Goal: Navigation & Orientation: Find specific page/section

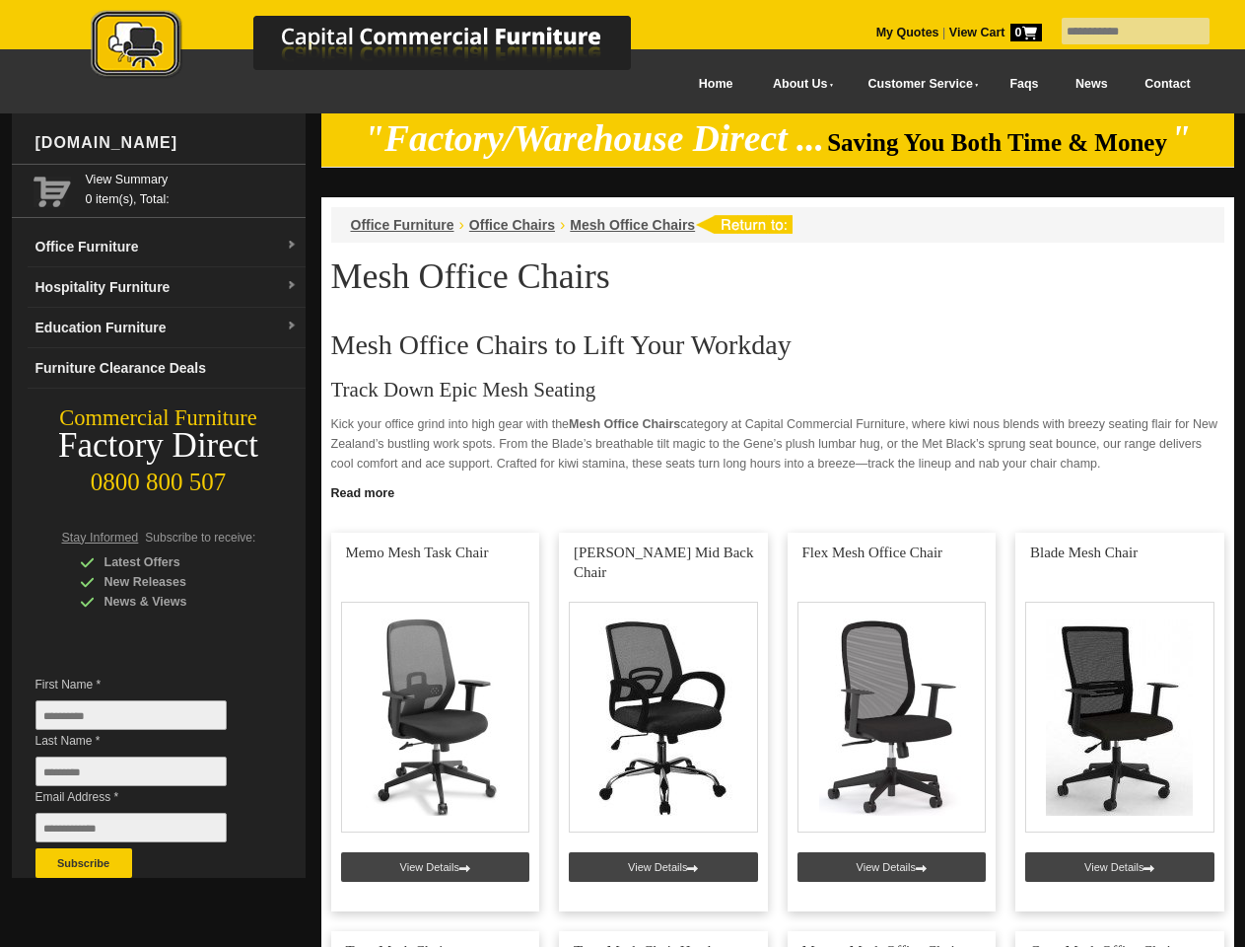
click at [1123, 32] on input "text" at bounding box center [1136, 31] width 148 height 27
click at [146, 776] on input "Last Name *" at bounding box center [130, 771] width 191 height 30
click at [84, 863] on button "Subscribe" at bounding box center [83, 863] width 97 height 30
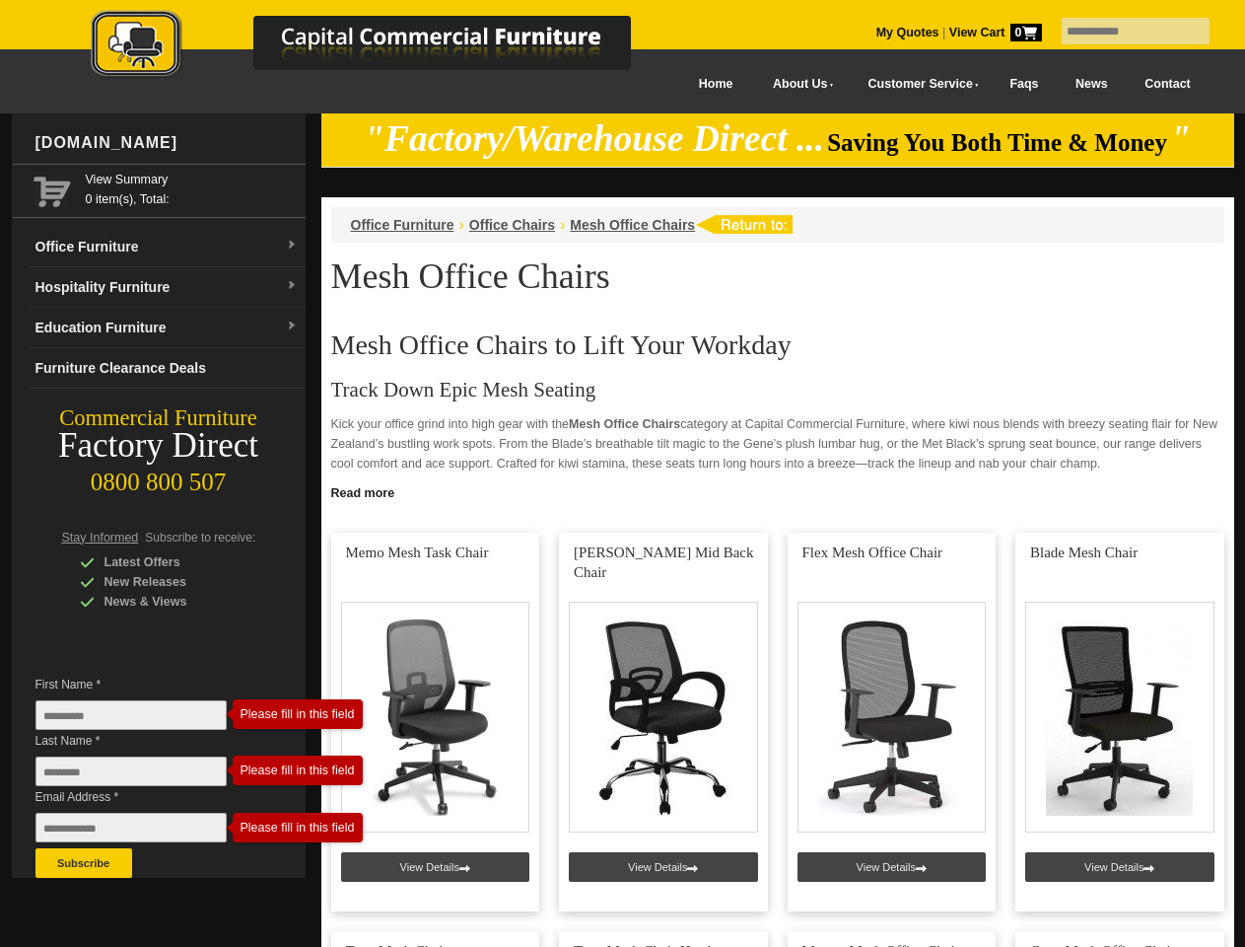
click at [778, 491] on link "Read more" at bounding box center [777, 490] width 913 height 25
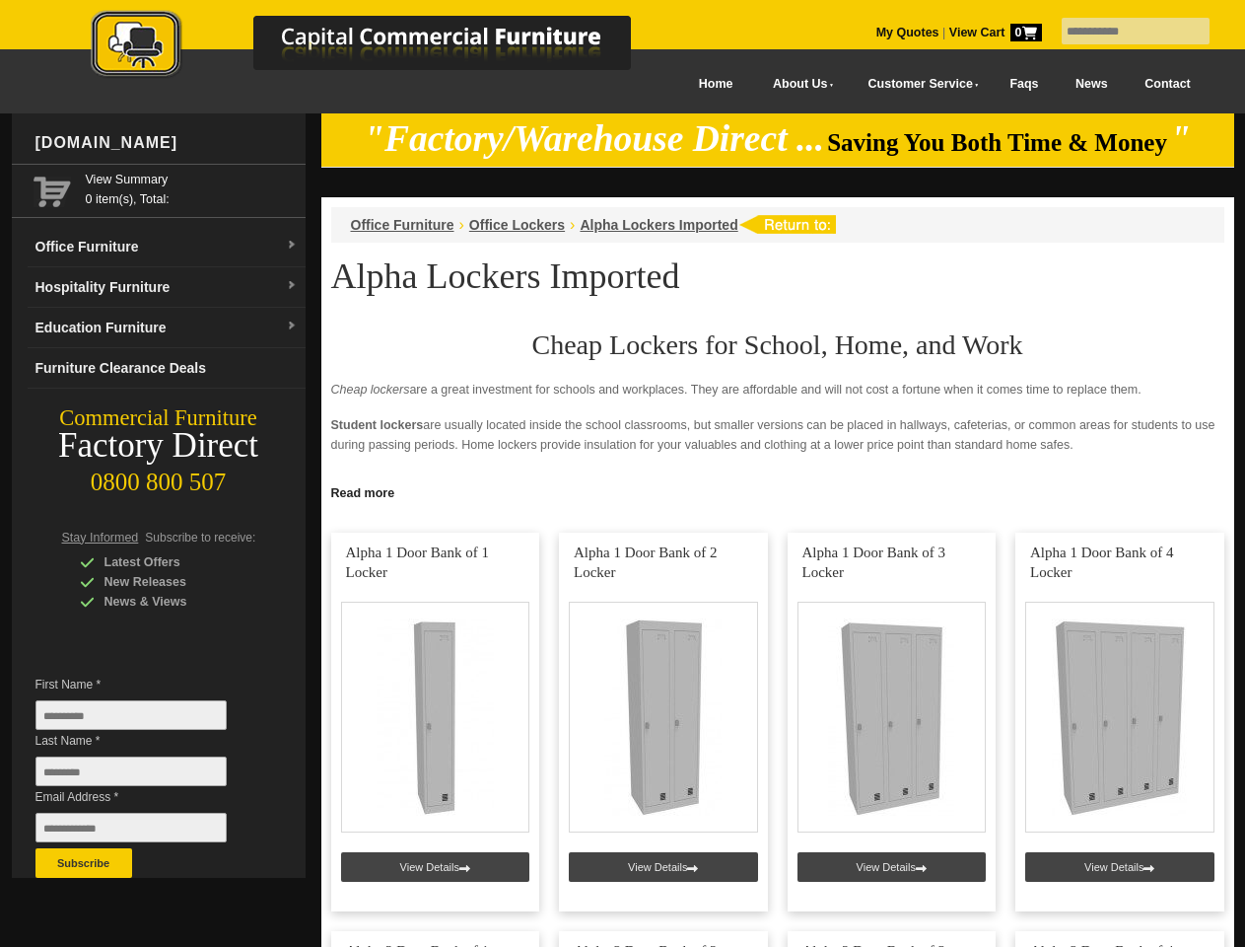
click at [1123, 32] on input "text" at bounding box center [1136, 31] width 148 height 27
click at [146, 776] on input "Last Name *" at bounding box center [130, 771] width 191 height 30
click at [84, 863] on button "Subscribe" at bounding box center [83, 863] width 97 height 30
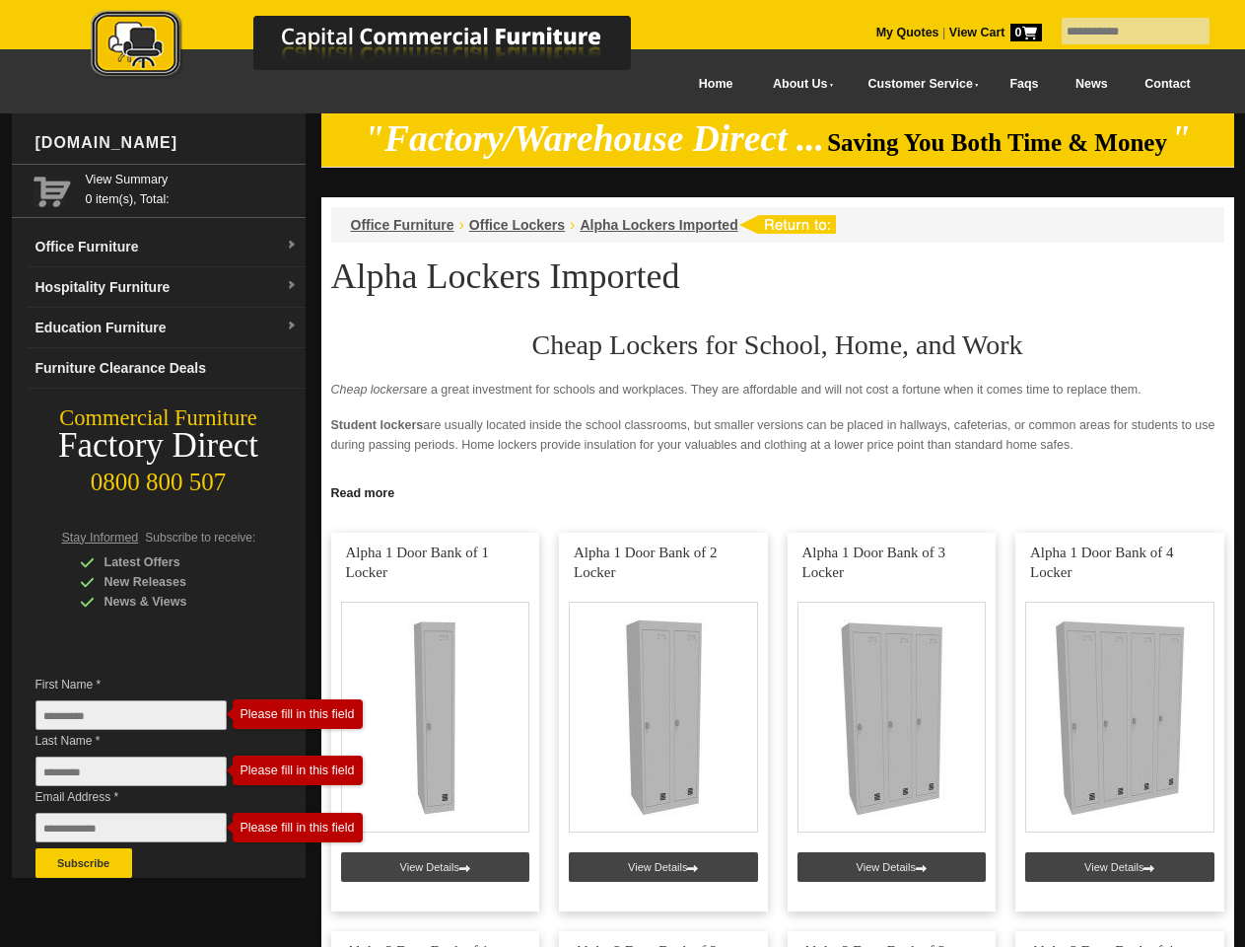
click at [778, 491] on link "Read more" at bounding box center [777, 490] width 913 height 25
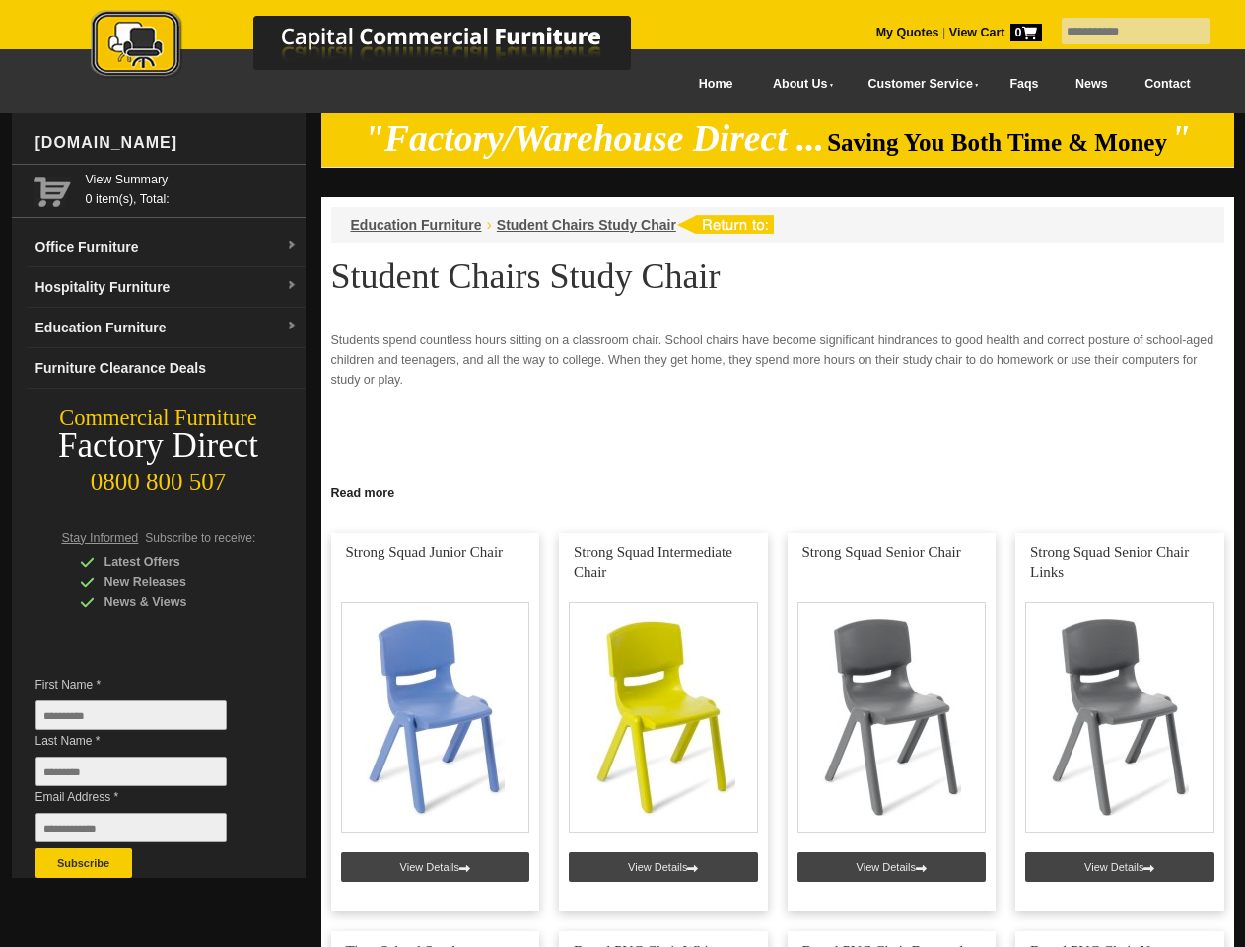
click at [1123, 32] on input "text" at bounding box center [1136, 31] width 148 height 27
click at [146, 776] on input "Last Name *" at bounding box center [130, 771] width 191 height 30
click at [84, 863] on button "Subscribe" at bounding box center [83, 863] width 97 height 30
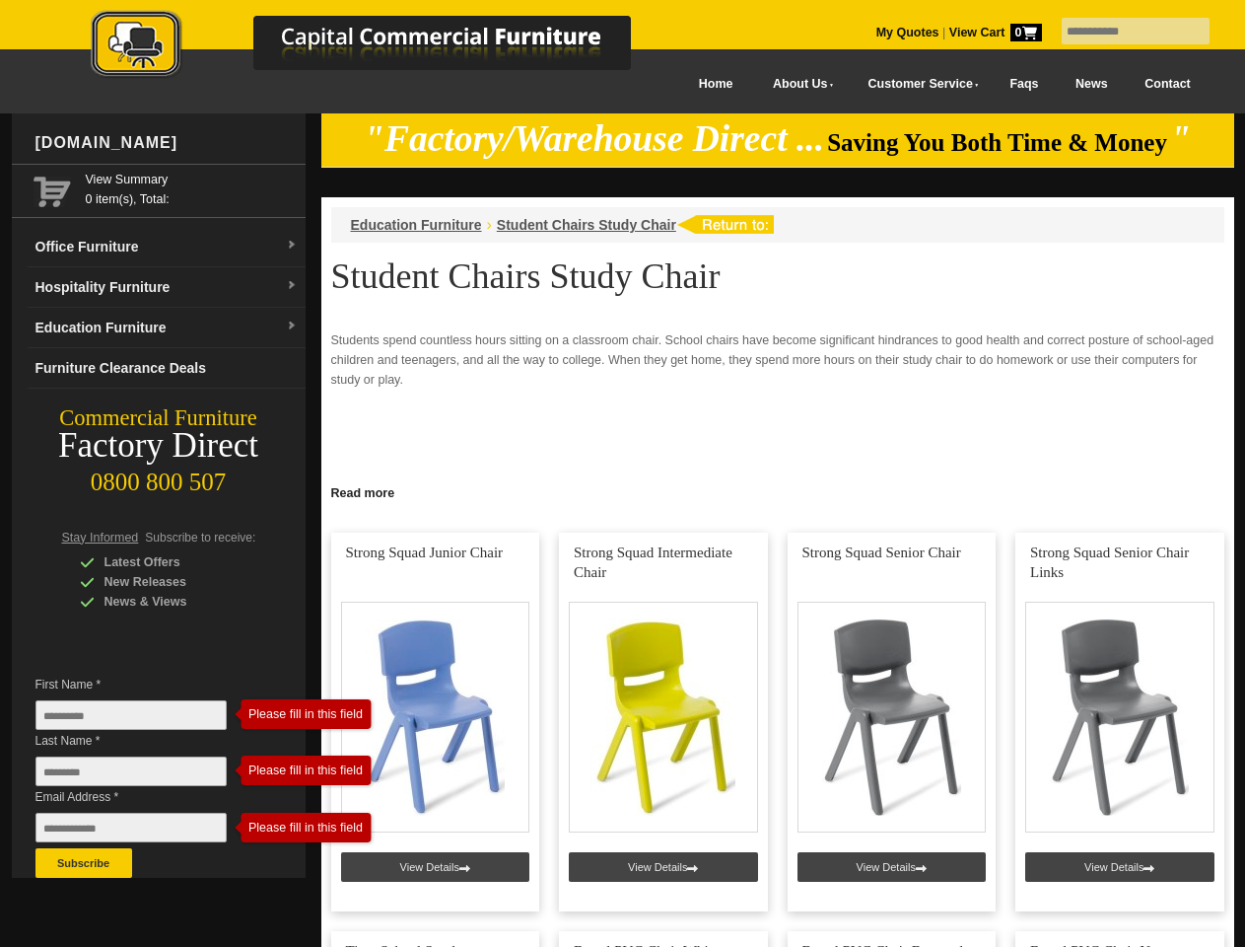
click at [778, 491] on link "Read more" at bounding box center [777, 490] width 913 height 25
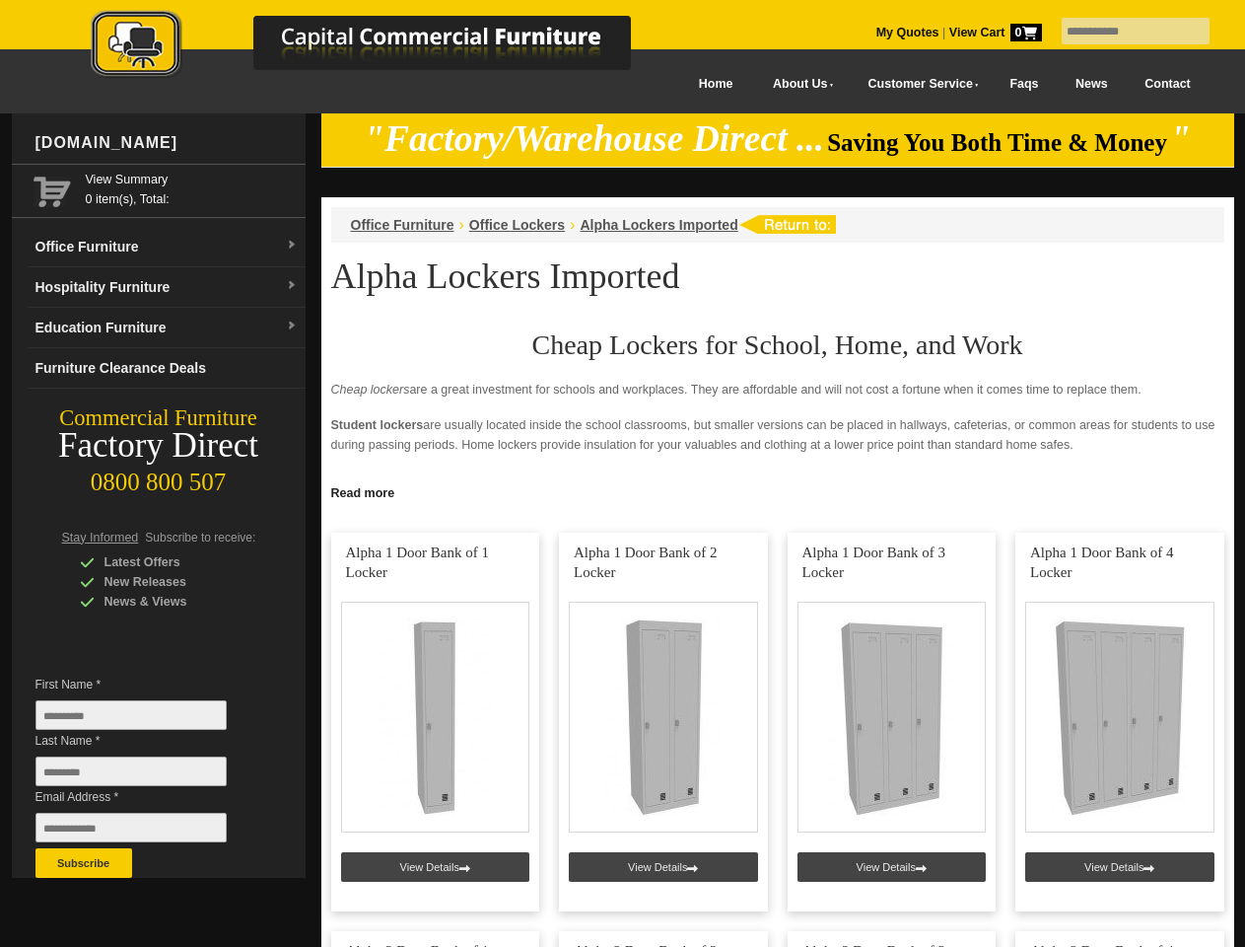
click at [1123, 32] on input "text" at bounding box center [1136, 31] width 148 height 27
click at [146, 776] on input "Last Name *" at bounding box center [130, 771] width 191 height 30
click at [84, 863] on button "Subscribe" at bounding box center [83, 863] width 97 height 30
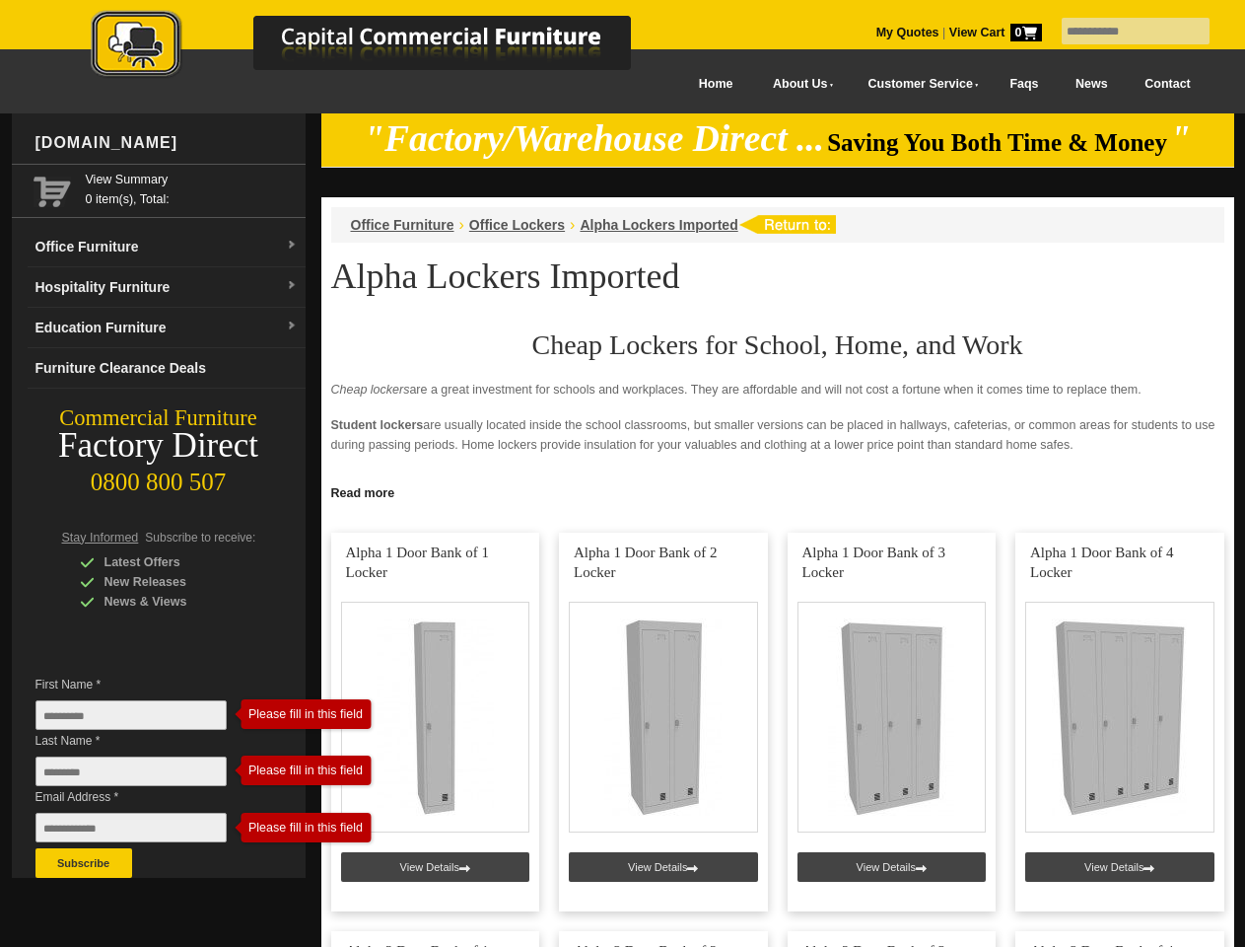
click at [778, 491] on link "Read more" at bounding box center [777, 490] width 913 height 25
